Goal: Navigation & Orientation: Find specific page/section

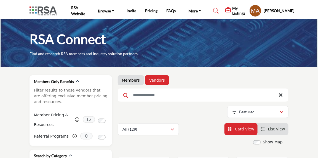
click at [123, 78] on link "Members" at bounding box center [131, 81] width 18 height 6
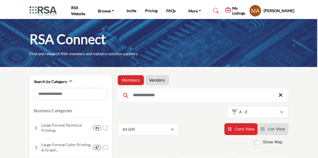
click at [157, 80] on link "Vendors" at bounding box center [156, 81] width 15 height 6
click at [153, 79] on link "Vendors" at bounding box center [156, 81] width 15 height 6
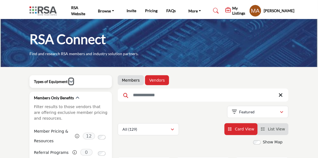
click at [70, 81] on icon "button" at bounding box center [71, 81] width 4 height 4
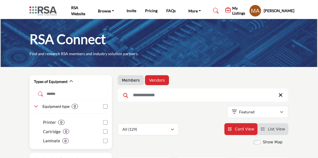
click at [36, 107] on icon at bounding box center [36, 106] width 4 height 4
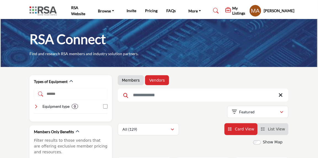
click at [130, 81] on link "Members" at bounding box center [131, 81] width 18 height 6
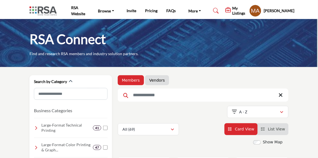
click at [155, 79] on link "Vendors" at bounding box center [156, 81] width 15 height 6
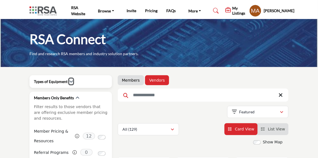
click at [70, 81] on icon "button" at bounding box center [71, 81] width 4 height 4
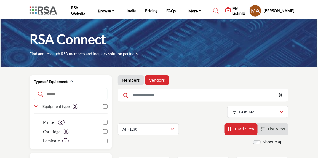
click at [131, 78] on link "Members" at bounding box center [131, 81] width 18 height 6
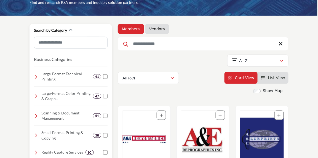
scroll to position [75, 0]
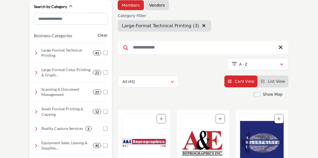
click at [38, 52] on icon at bounding box center [36, 53] width 4 height 4
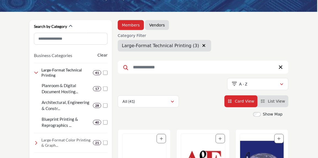
scroll to position [50, 0]
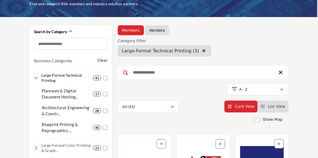
click at [162, 31] on li "Vendors" at bounding box center [157, 30] width 24 height 10
click at [156, 28] on link "Vendors" at bounding box center [156, 31] width 15 height 6
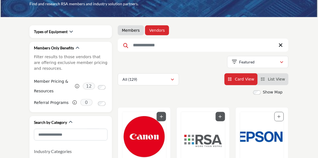
click at [133, 27] on li "Members" at bounding box center [131, 30] width 26 height 10
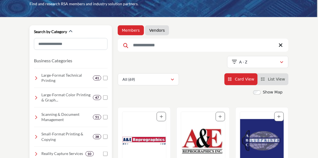
click at [36, 97] on icon at bounding box center [36, 98] width 4 height 4
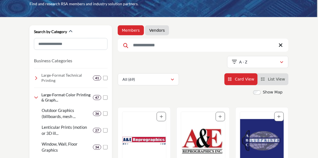
click at [157, 28] on link "Vendors" at bounding box center [156, 31] width 15 height 6
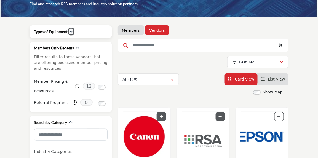
click at [71, 33] on button "button" at bounding box center [71, 32] width 4 height 6
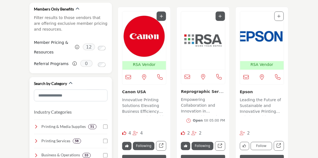
scroll to position [25, 0]
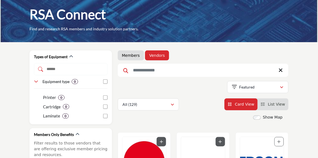
click at [197, 70] on input "Search Keyword" at bounding box center [203, 70] width 171 height 13
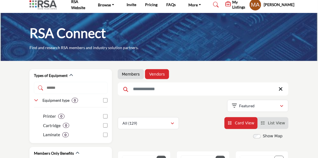
scroll to position [0, 0]
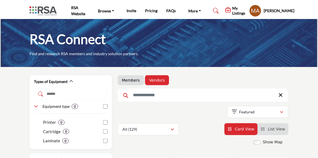
click at [272, 12] on h5 "[PERSON_NAME]" at bounding box center [279, 11] width 31 height 6
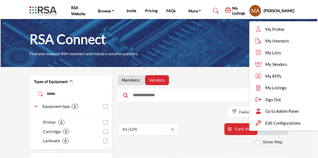
drag, startPoint x: 192, startPoint y: 116, endPoint x: 234, endPoint y: 105, distance: 42.8
click at [193, 116] on div "Showing 21 results out of 129" at bounding box center [203, 113] width 171 height 14
